Goal: Task Accomplishment & Management: Manage account settings

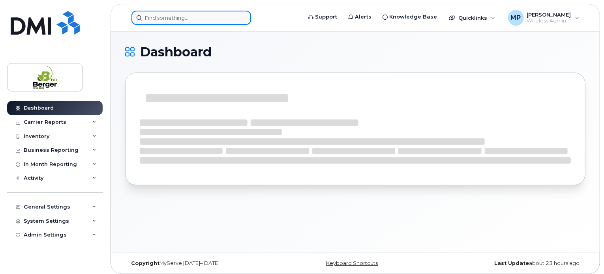
click at [184, 22] on input at bounding box center [191, 18] width 120 height 14
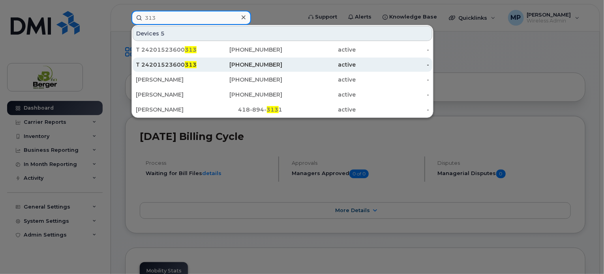
type input "313"
click at [161, 65] on div "T 24201523600 313" at bounding box center [172, 65] width 73 height 8
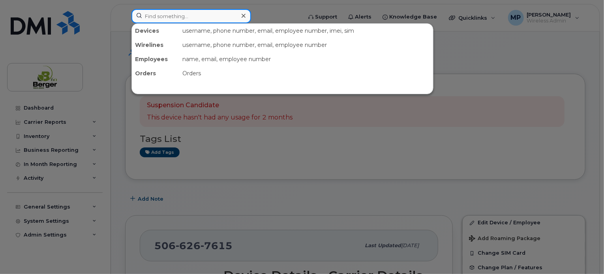
click at [167, 17] on input at bounding box center [191, 16] width 120 height 14
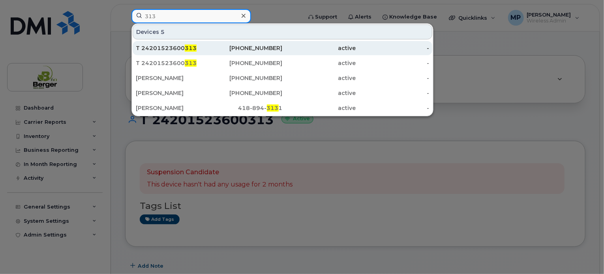
type input "313"
click at [175, 48] on div "T 24201523600 313" at bounding box center [172, 48] width 73 height 8
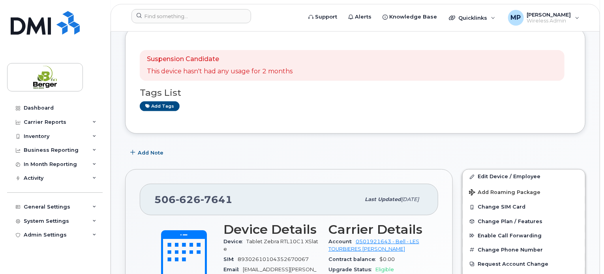
scroll to position [27, 0]
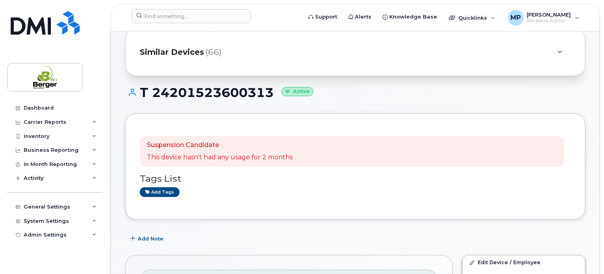
drag, startPoint x: 272, startPoint y: 92, endPoint x: 137, endPoint y: 90, distance: 135.0
click at [137, 90] on h1 "T 24201523600313 Active" at bounding box center [355, 93] width 460 height 14
copy h1 "T 24201523600313"
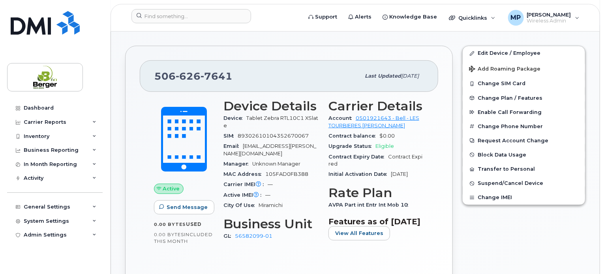
scroll to position [0, 0]
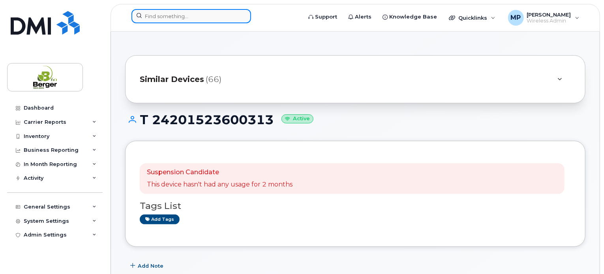
click at [183, 12] on input at bounding box center [191, 16] width 120 height 14
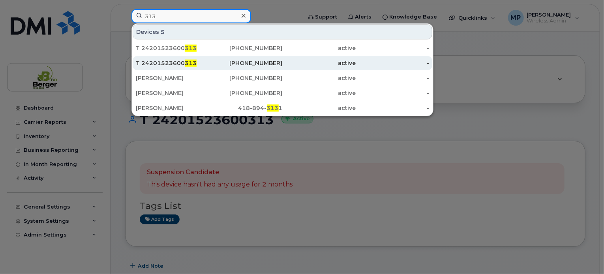
type input "313"
click at [185, 64] on span "313" at bounding box center [191, 63] width 12 height 7
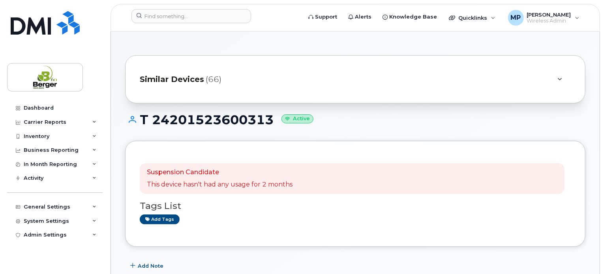
drag, startPoint x: 274, startPoint y: 119, endPoint x: 135, endPoint y: 123, distance: 138.6
click at [135, 123] on h1 "T 24201523600313 Active" at bounding box center [355, 120] width 460 height 14
copy h1 "T 24201523600313"
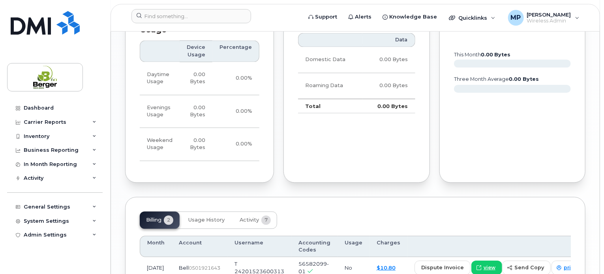
scroll to position [734, 0]
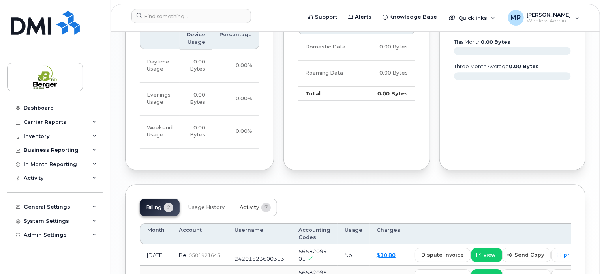
click at [242, 211] on span "Activity" at bounding box center [249, 208] width 19 height 6
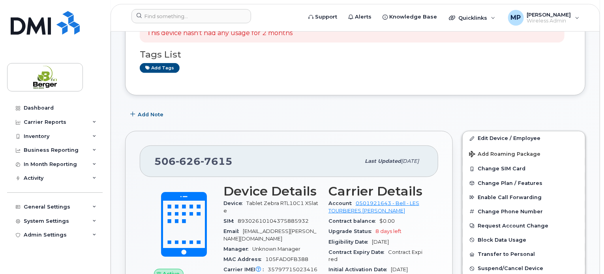
scroll to position [0, 0]
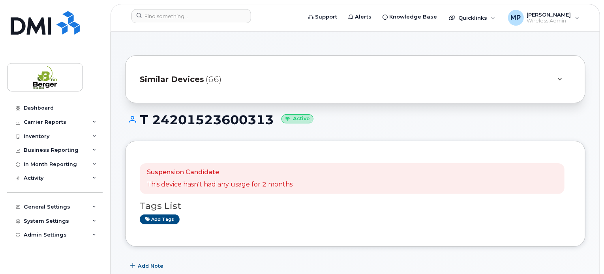
click at [269, 124] on h1 "T 24201523600313 Active" at bounding box center [355, 120] width 460 height 14
drag, startPoint x: 274, startPoint y: 122, endPoint x: 142, endPoint y: 120, distance: 131.1
click at [142, 120] on h1 "T 24201523600313 Active" at bounding box center [355, 120] width 460 height 14
copy h1 "T 24201523600313"
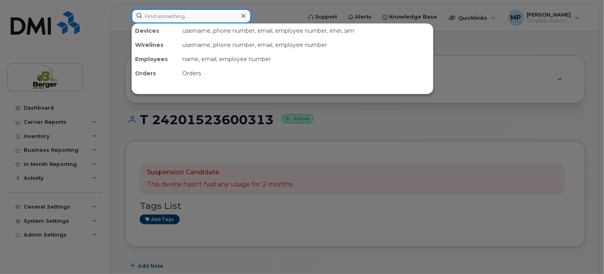
click at [171, 15] on input at bounding box center [191, 16] width 120 height 14
paste input "4167"
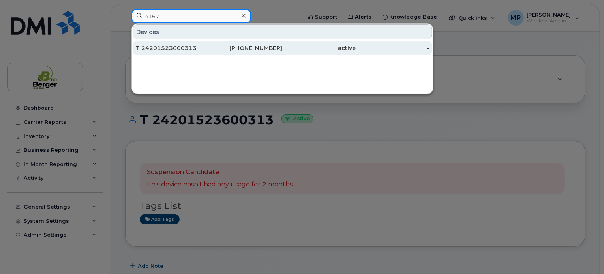
type input "4167"
click at [172, 47] on div "T 24201523600313" at bounding box center [172, 48] width 73 height 8
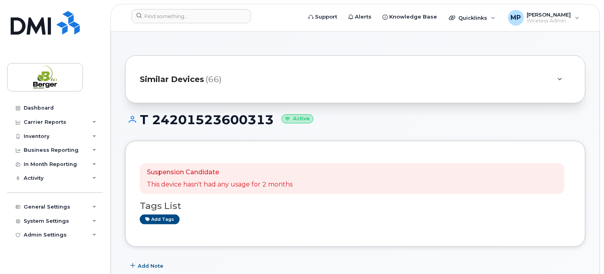
drag, startPoint x: 269, startPoint y: 116, endPoint x: 142, endPoint y: 118, distance: 127.1
click at [142, 118] on h1 "T 24201523600313 Active" at bounding box center [355, 120] width 460 height 14
copy h1 "T 24201523600313"
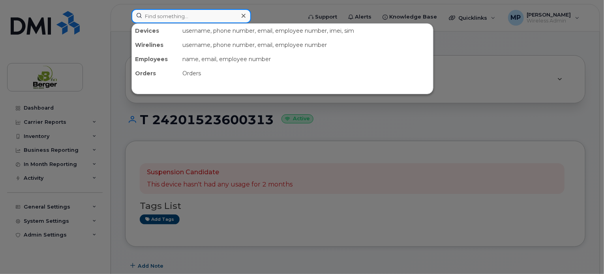
click at [171, 17] on input at bounding box center [191, 16] width 120 height 14
paste input "T 24201523600313"
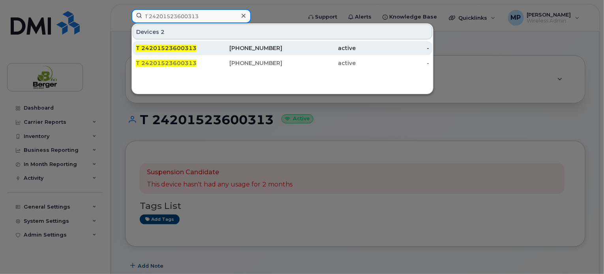
type input "T 24201523600313"
click at [170, 49] on span "T 24201523600313" at bounding box center [166, 48] width 61 height 7
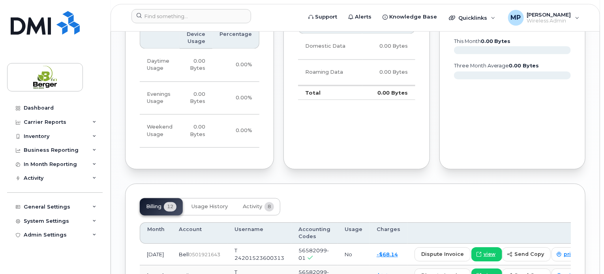
scroll to position [714, 0]
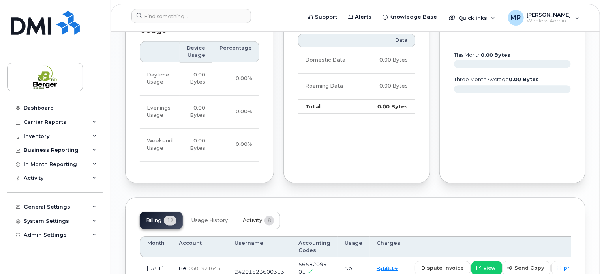
click at [253, 224] on span "Activity" at bounding box center [252, 221] width 19 height 6
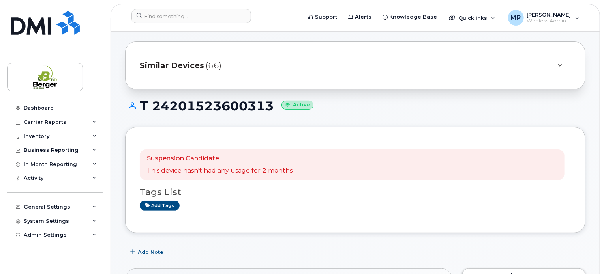
scroll to position [0, 0]
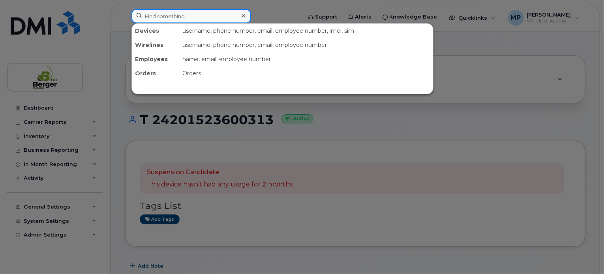
click at [177, 19] on input at bounding box center [191, 16] width 120 height 14
click at [302, 140] on div at bounding box center [302, 137] width 604 height 274
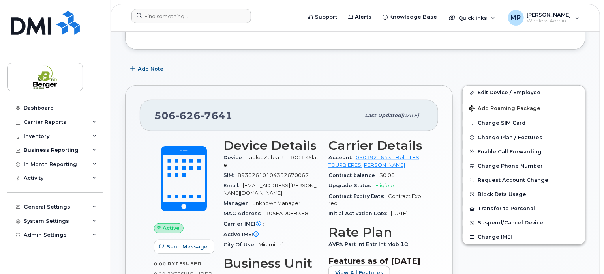
scroll to position [237, 0]
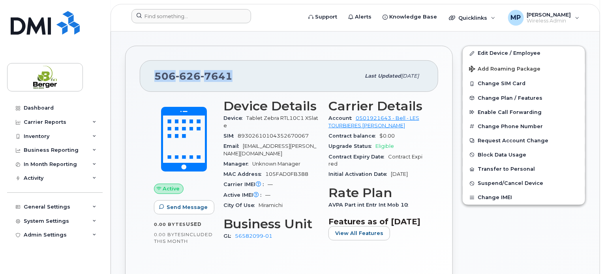
drag, startPoint x: 228, startPoint y: 77, endPoint x: 149, endPoint y: 83, distance: 78.8
click at [147, 82] on div "506 626 7641 Last updated Apr 17, 2025" at bounding box center [289, 76] width 298 height 32
copy span "506 626 7641"
click at [300, 159] on div "Manager Unknown Manager" at bounding box center [271, 164] width 96 height 10
drag, startPoint x: 239, startPoint y: 135, endPoint x: 311, endPoint y: 135, distance: 72.2
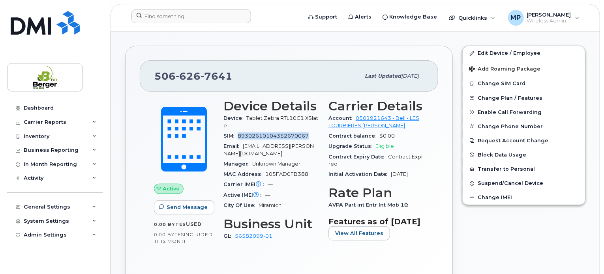
click at [311, 135] on div "SIM 89302610104352670067" at bounding box center [271, 136] width 96 height 10
copy span "89302610104352670067"
click at [175, 15] on input at bounding box center [191, 16] width 120 height 14
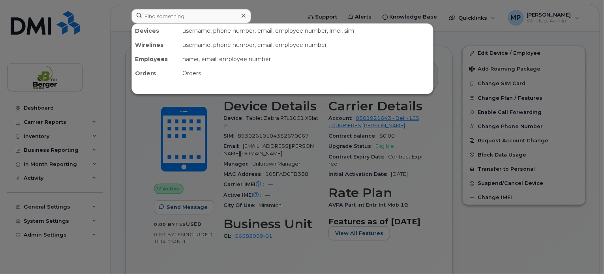
click at [119, 96] on div at bounding box center [302, 137] width 604 height 274
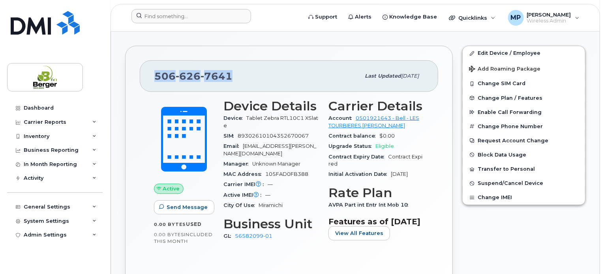
drag, startPoint x: 199, startPoint y: 73, endPoint x: 150, endPoint y: 76, distance: 49.0
click at [150, 76] on div "506 626 7641 Last updated Apr 17, 2025" at bounding box center [289, 76] width 298 height 32
copy span "506 626 7641"
drag, startPoint x: 311, startPoint y: 134, endPoint x: 236, endPoint y: 136, distance: 75.4
click at [236, 136] on div "SIM 89302610104352670067" at bounding box center [271, 136] width 96 height 10
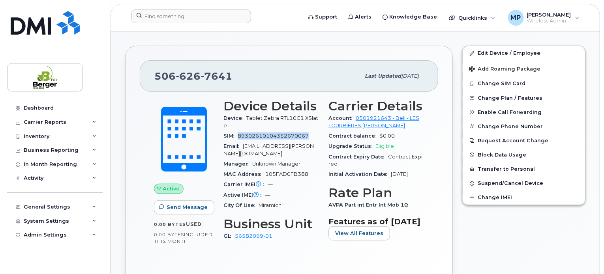
copy span "89302610104352670067"
drag, startPoint x: 231, startPoint y: 75, endPoint x: 150, endPoint y: 79, distance: 80.6
click at [150, 79] on div "506 626 7641 Last updated Apr 17, 2025" at bounding box center [289, 76] width 298 height 32
copy span "506 626 7641"
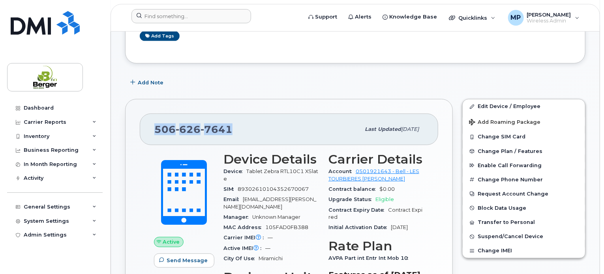
scroll to position [197, 0]
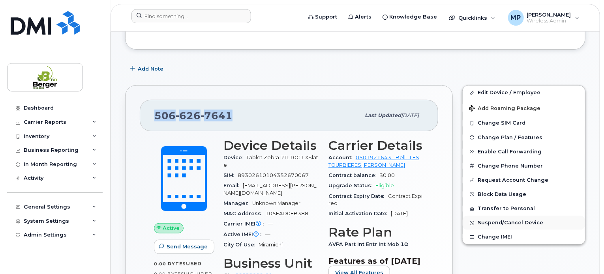
click at [516, 222] on span "Suspend/Cancel Device" at bounding box center [511, 223] width 66 height 6
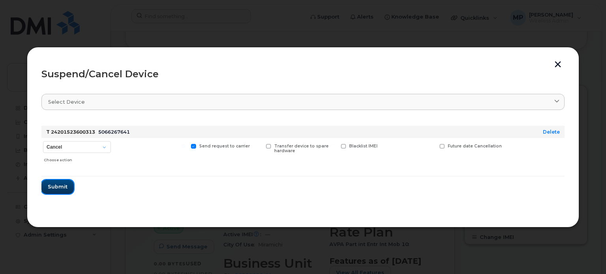
click at [55, 184] on span "Submit" at bounding box center [58, 186] width 20 height 7
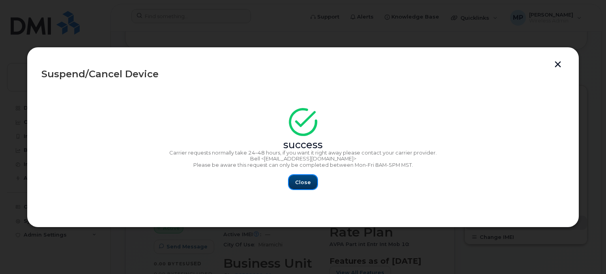
click at [297, 187] on button "Close" at bounding box center [303, 182] width 28 height 14
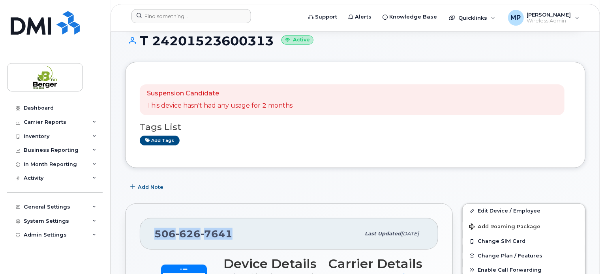
scroll to position [0, 0]
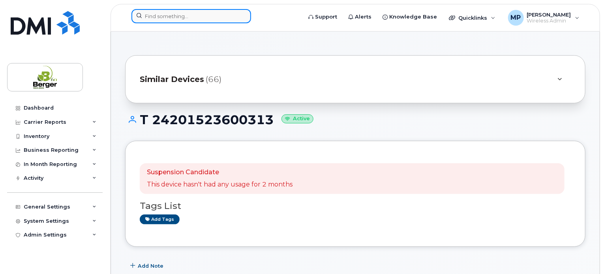
click at [195, 19] on input at bounding box center [191, 16] width 120 height 14
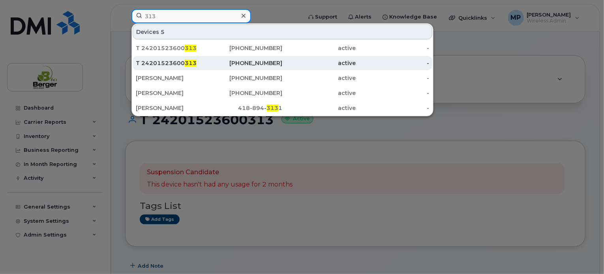
type input "313"
click at [178, 60] on div "T 24201523600 313" at bounding box center [172, 63] width 73 height 8
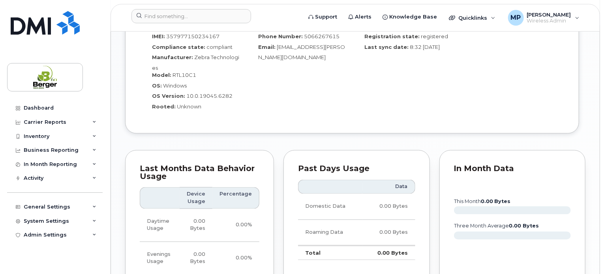
scroll to position [379, 0]
